Goal: Task Accomplishment & Management: Use online tool/utility

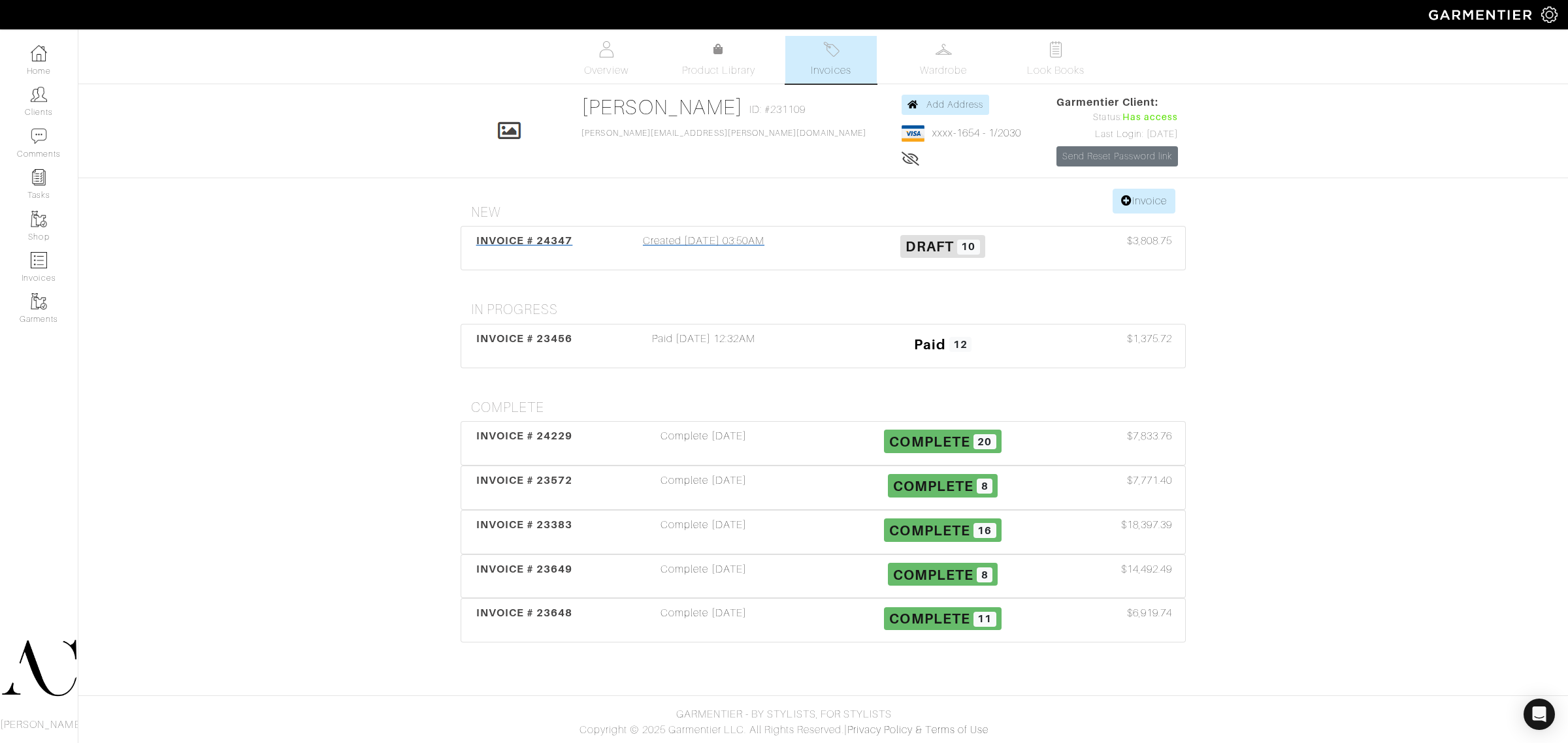
click at [619, 260] on div "Created [DATE] 03:50AM" at bounding box center [703, 248] width 239 height 30
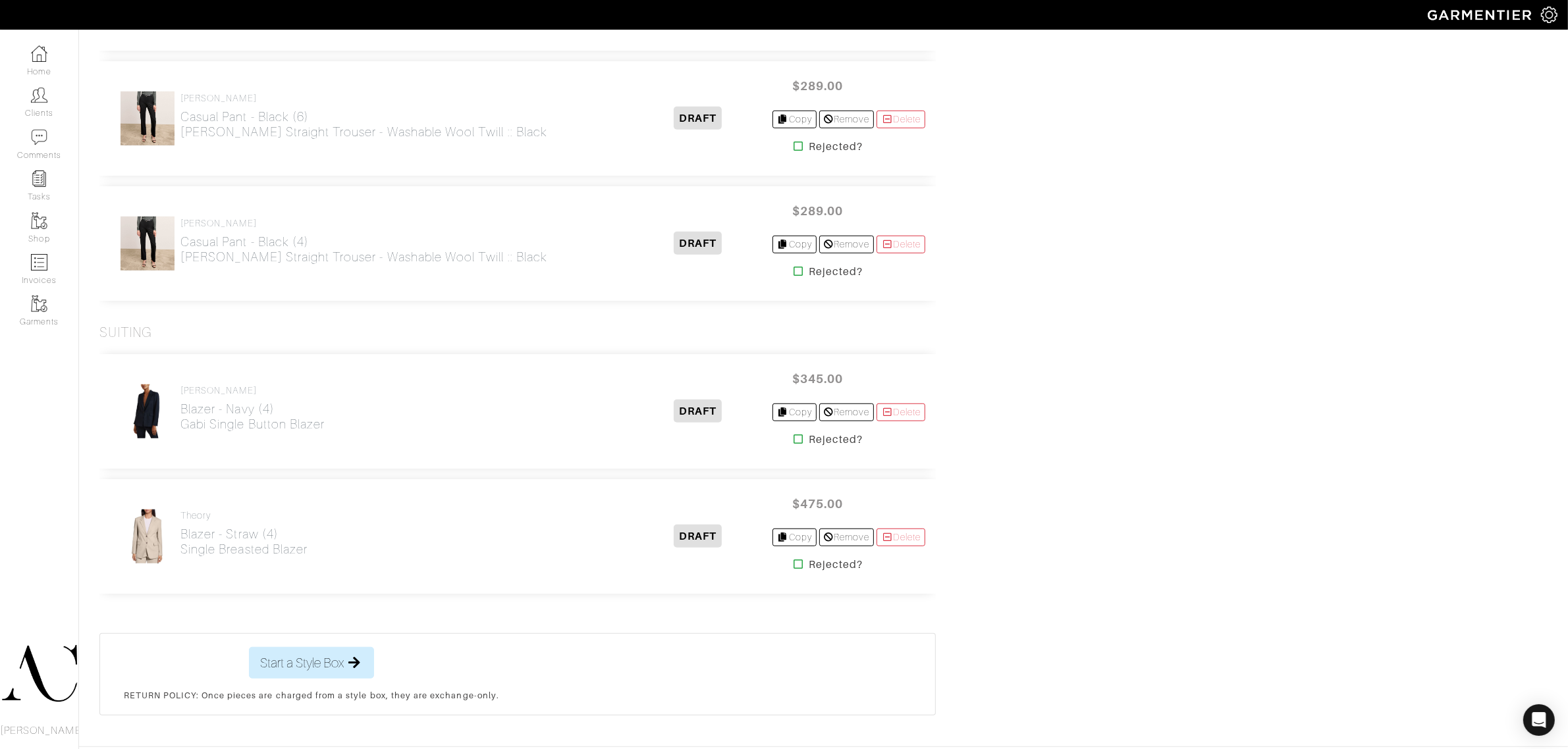
scroll to position [1149, 0]
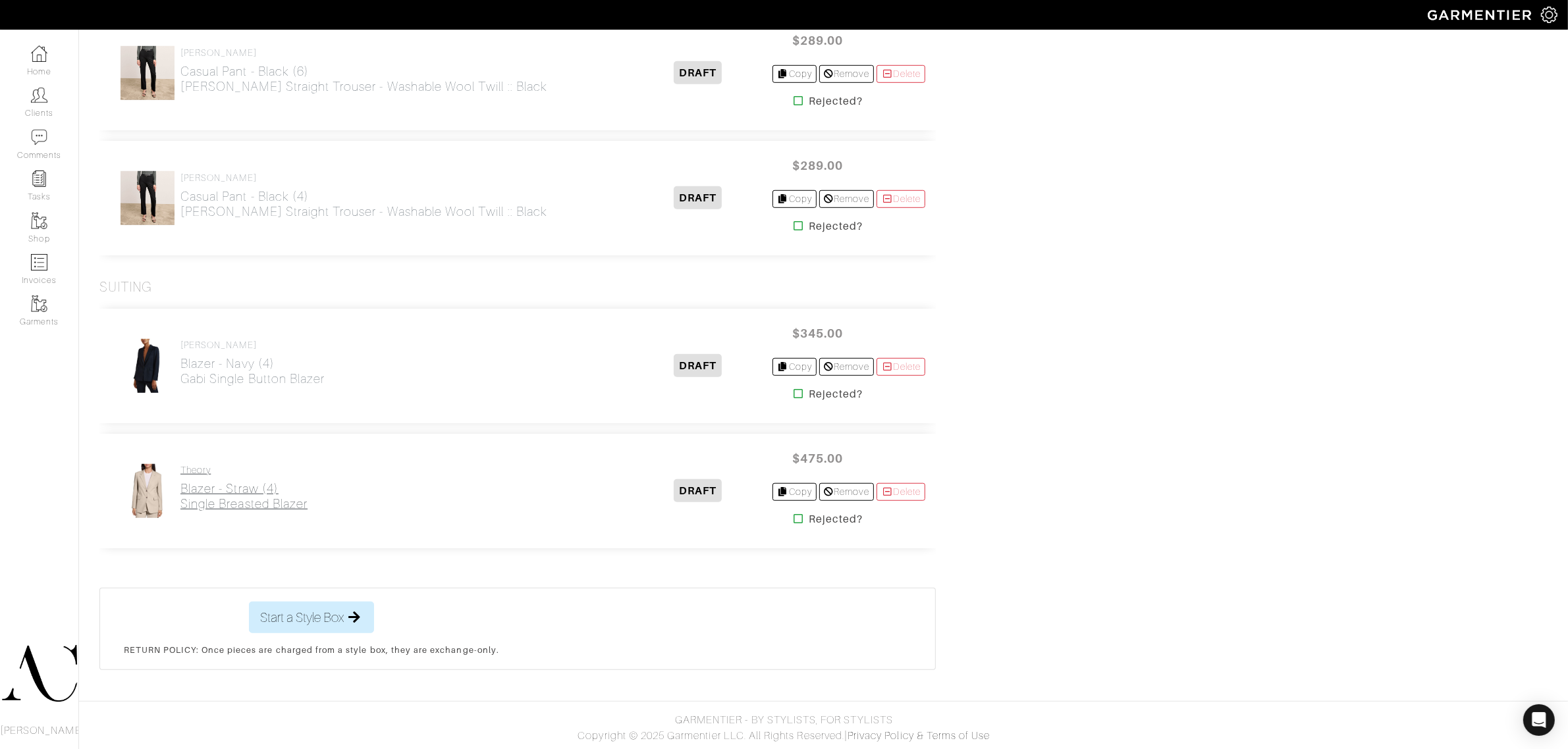
click at [233, 498] on h2 "Blazer - Straw (4) Single Breasted Blazer" at bounding box center [244, 496] width 127 height 30
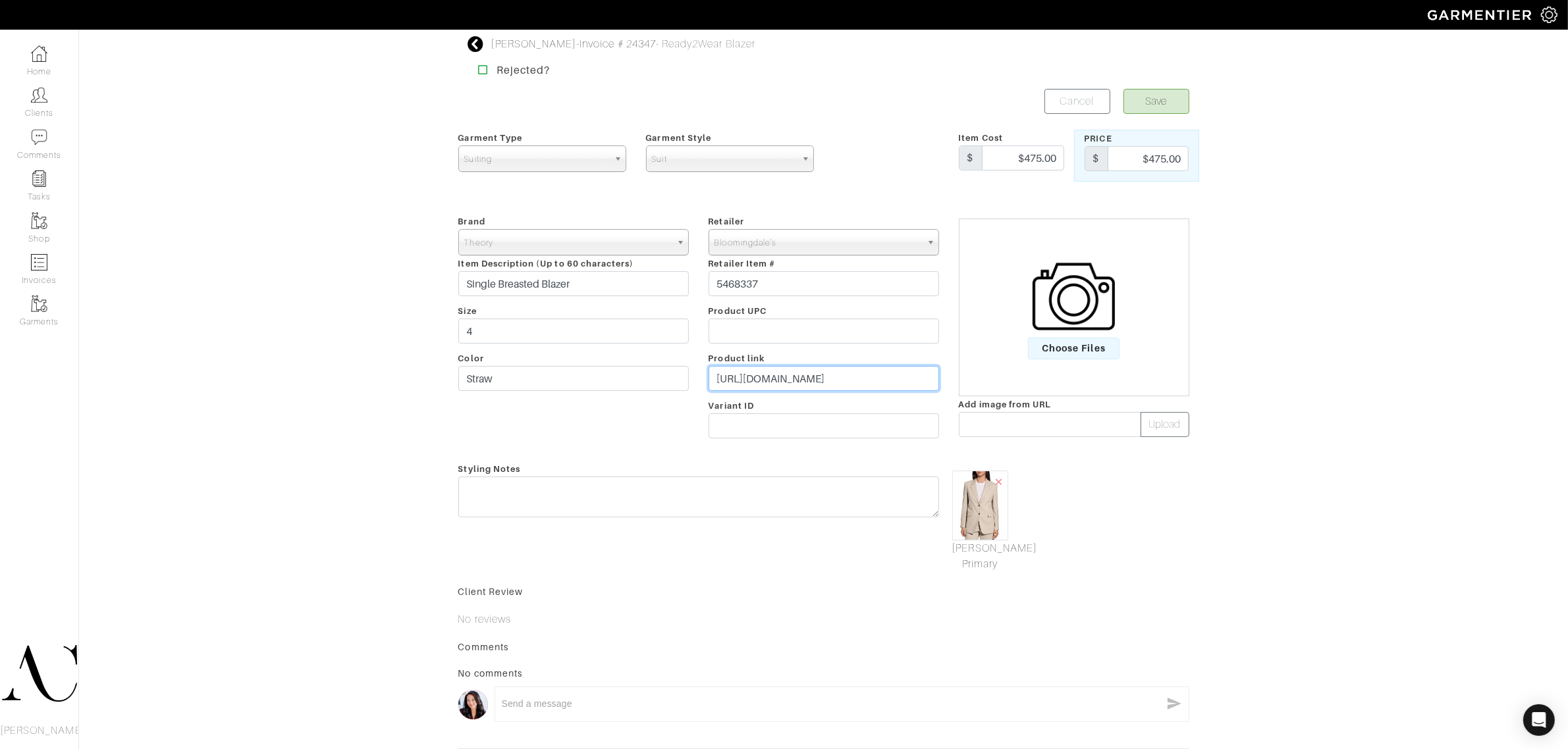
click at [777, 370] on input "[URL][DOMAIN_NAME]" at bounding box center [823, 379] width 230 height 25
click at [619, 41] on link "Invoice # 24347" at bounding box center [617, 44] width 76 height 12
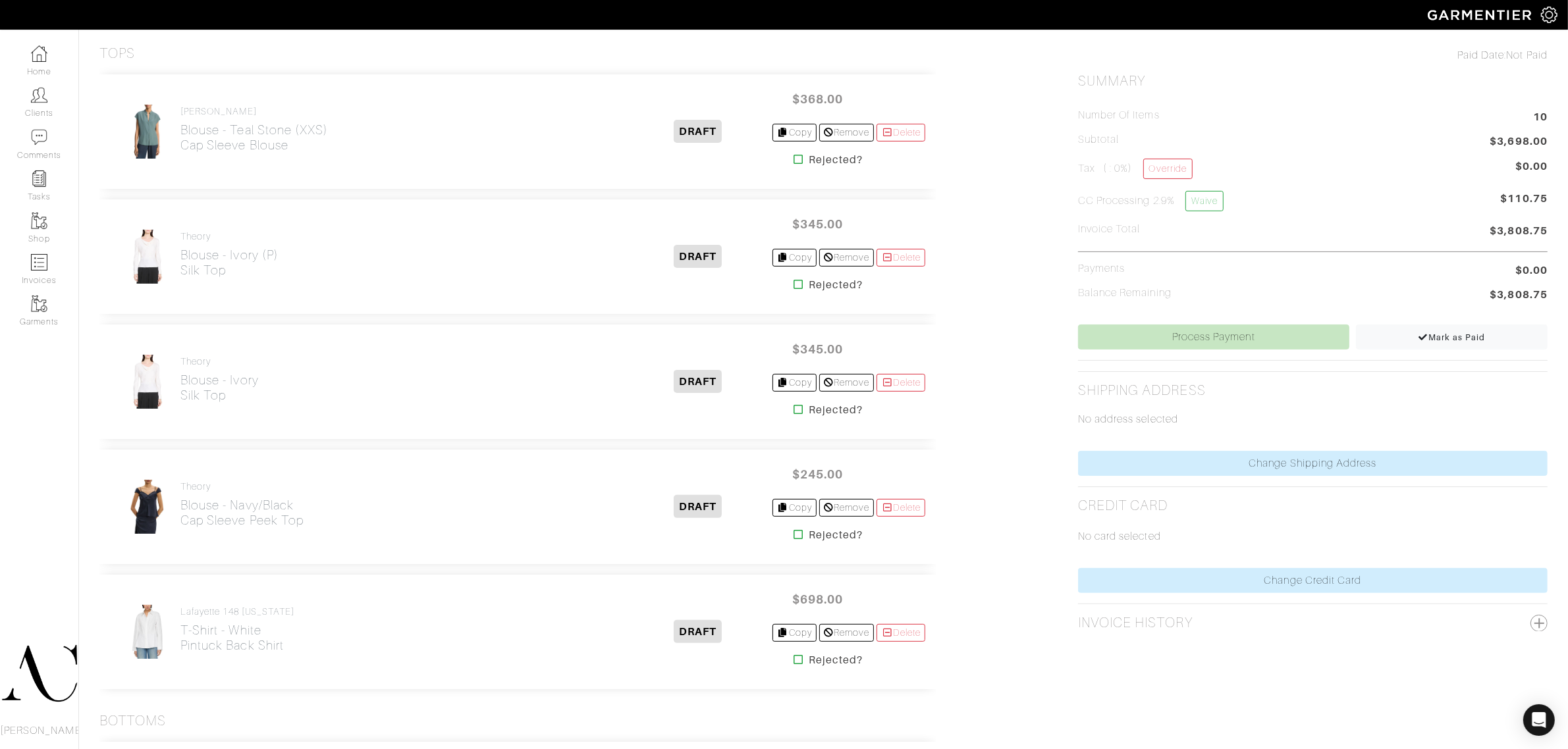
scroll to position [329, 0]
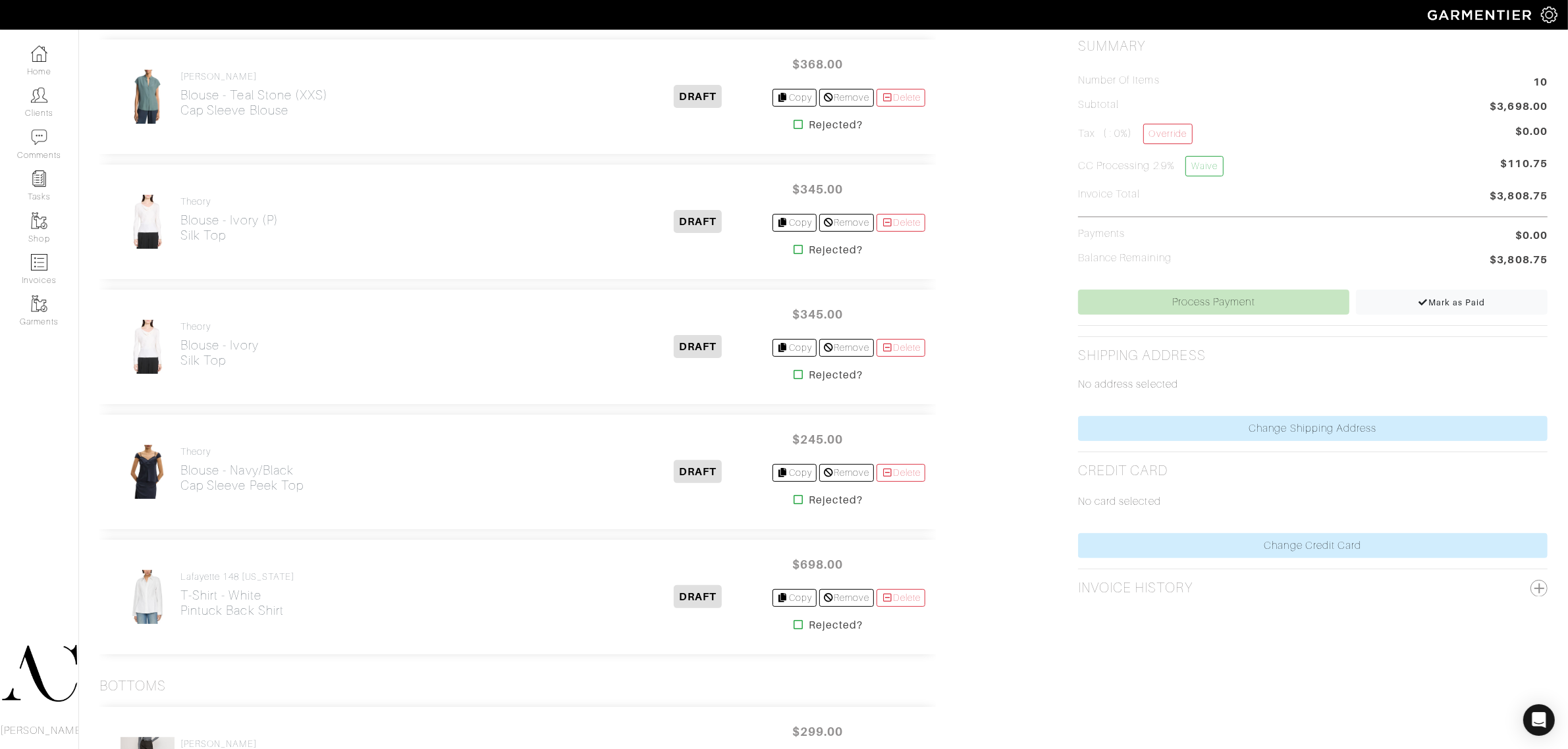
drag, startPoint x: 123, startPoint y: 479, endPoint x: 140, endPoint y: 484, distance: 17.7
